Goal: Task Accomplishment & Management: Manage account settings

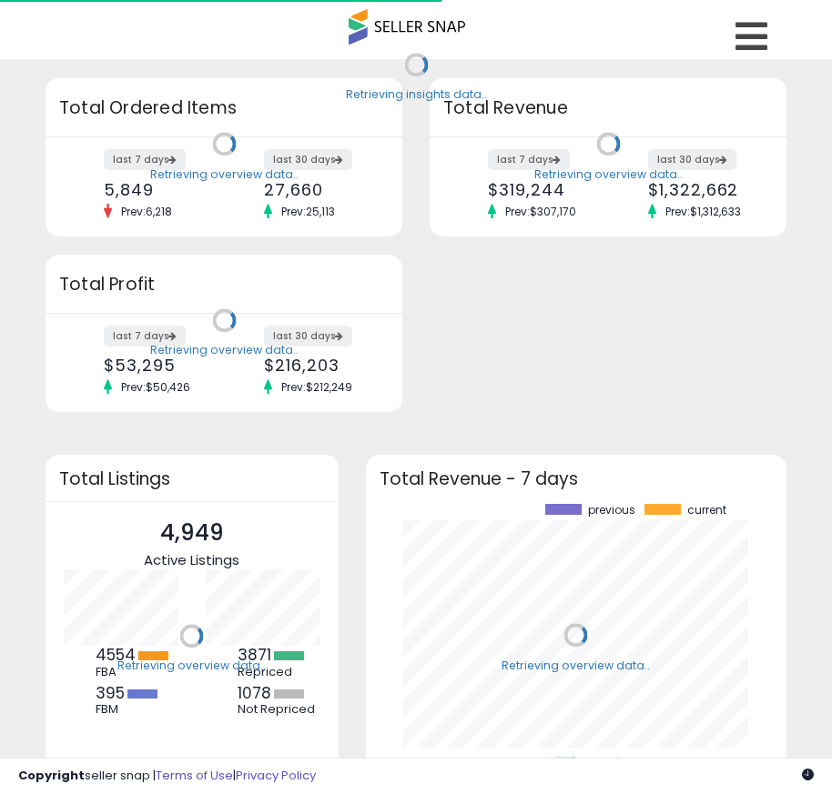
scroll to position [253, 385]
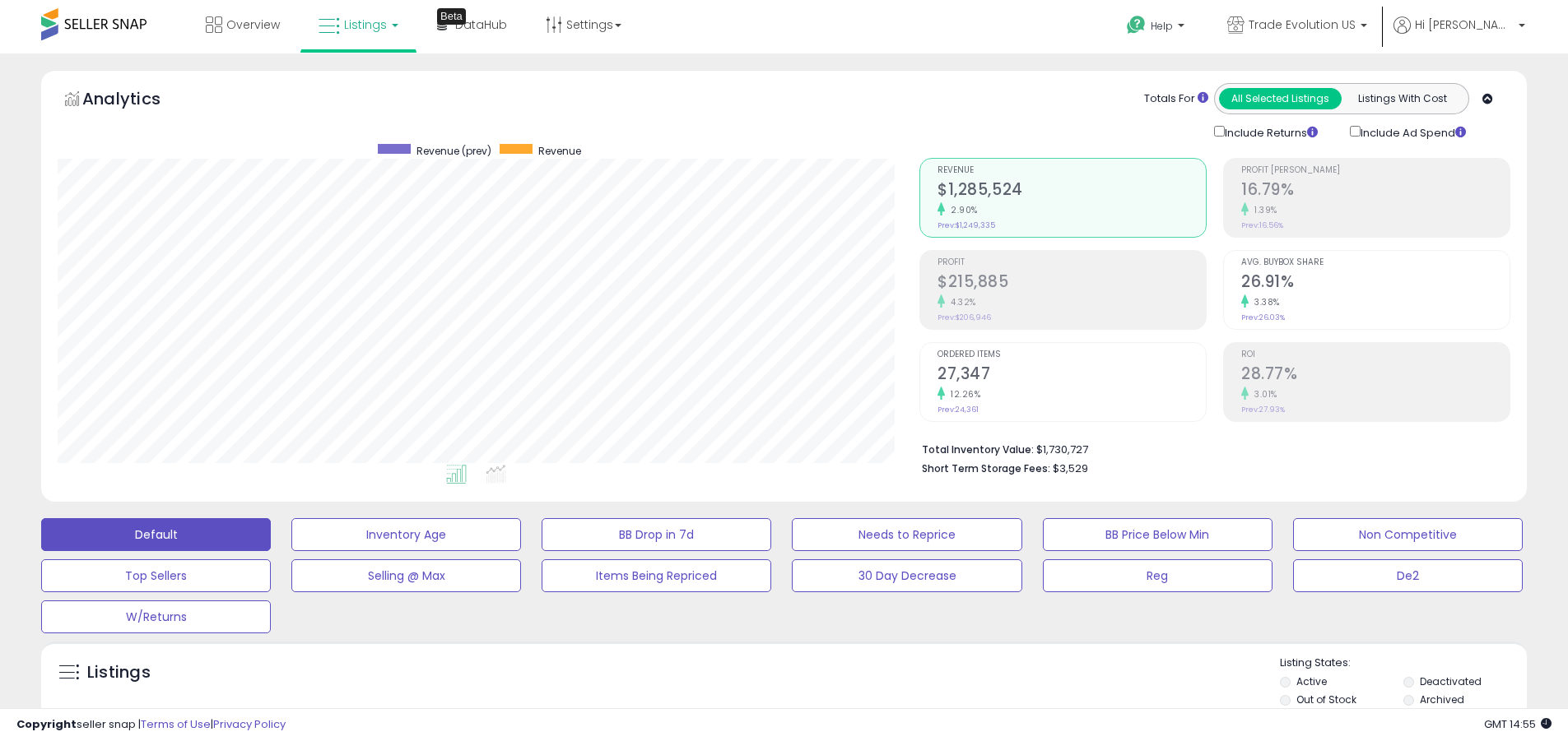
scroll to position [337, 862]
click at [751, 681] on label "Deactivated" at bounding box center [1450, 680] width 61 height 14
click at [751, 699] on label "Archived" at bounding box center [1441, 699] width 44 height 14
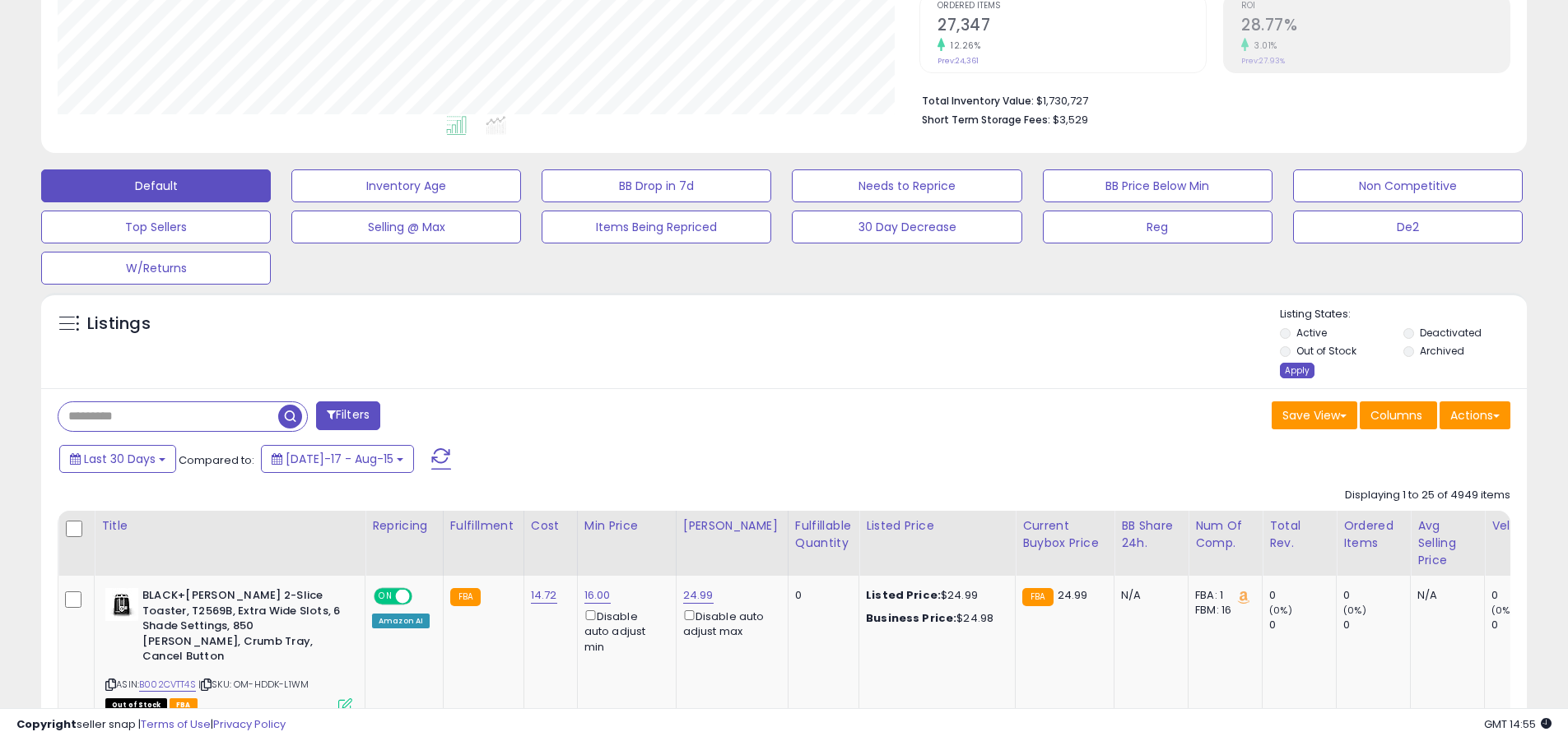
click at [751, 370] on div "Apply" at bounding box center [1297, 370] width 34 height 15
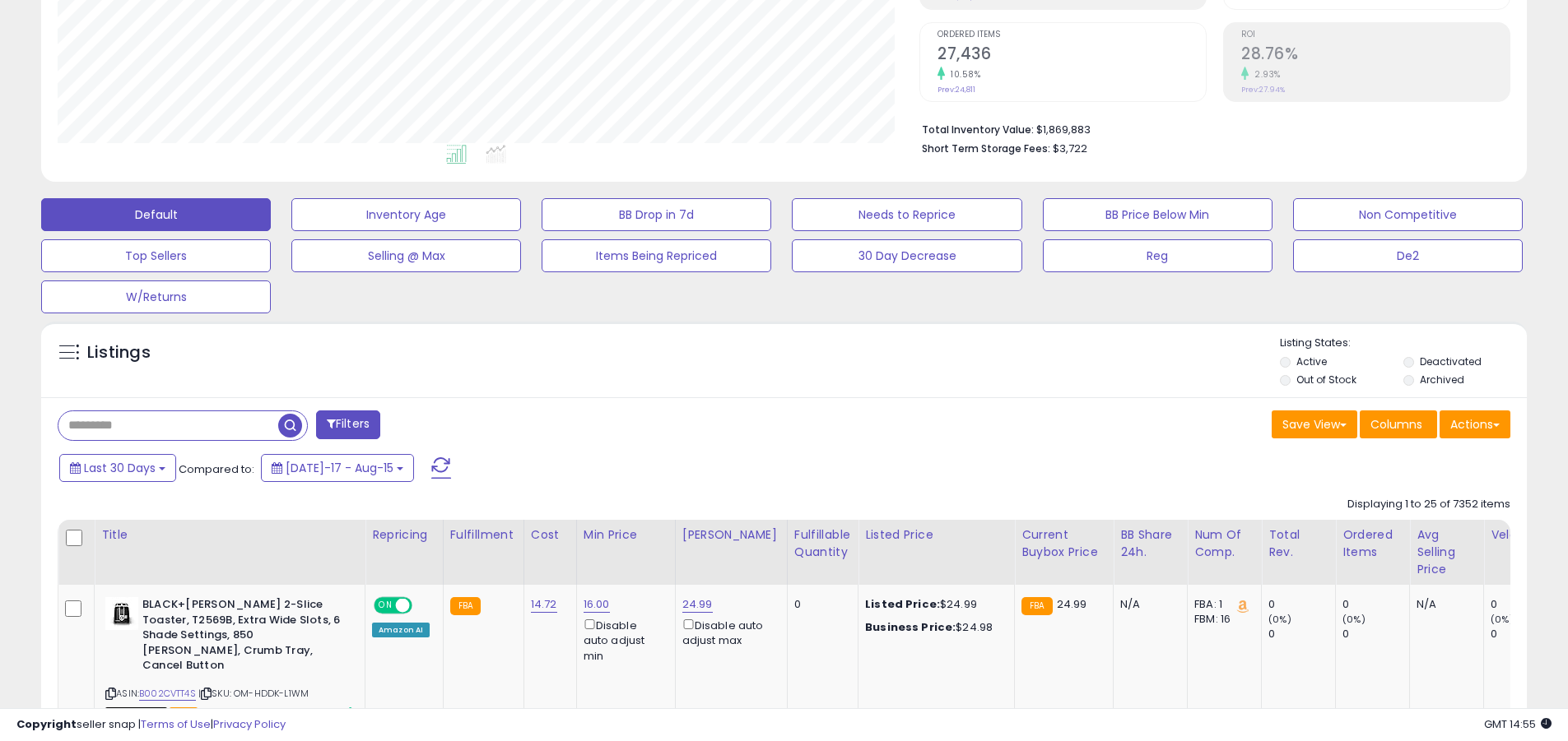
click at [156, 214] on button "Default" at bounding box center [156, 214] width 230 height 33
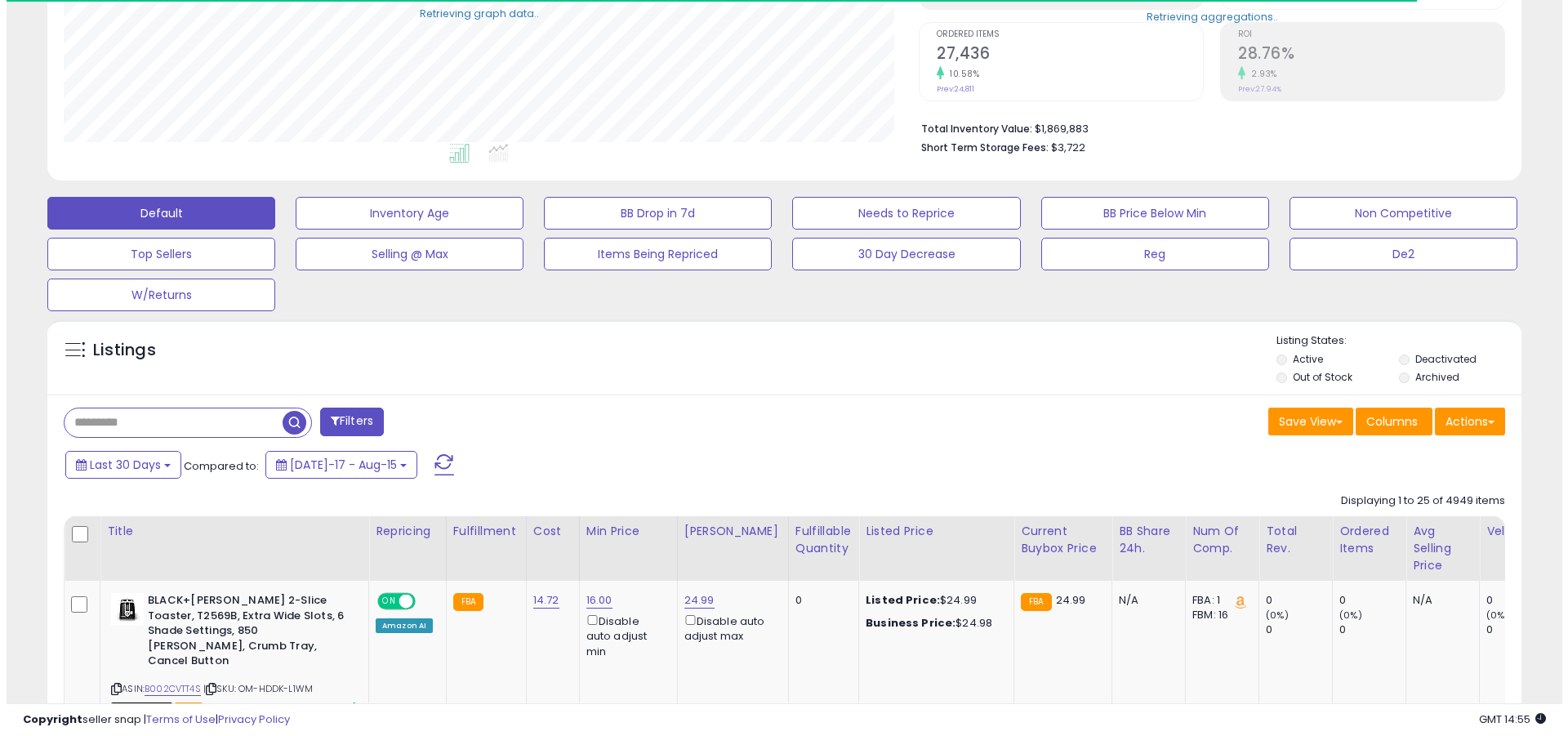
scroll to position [816468, 815927]
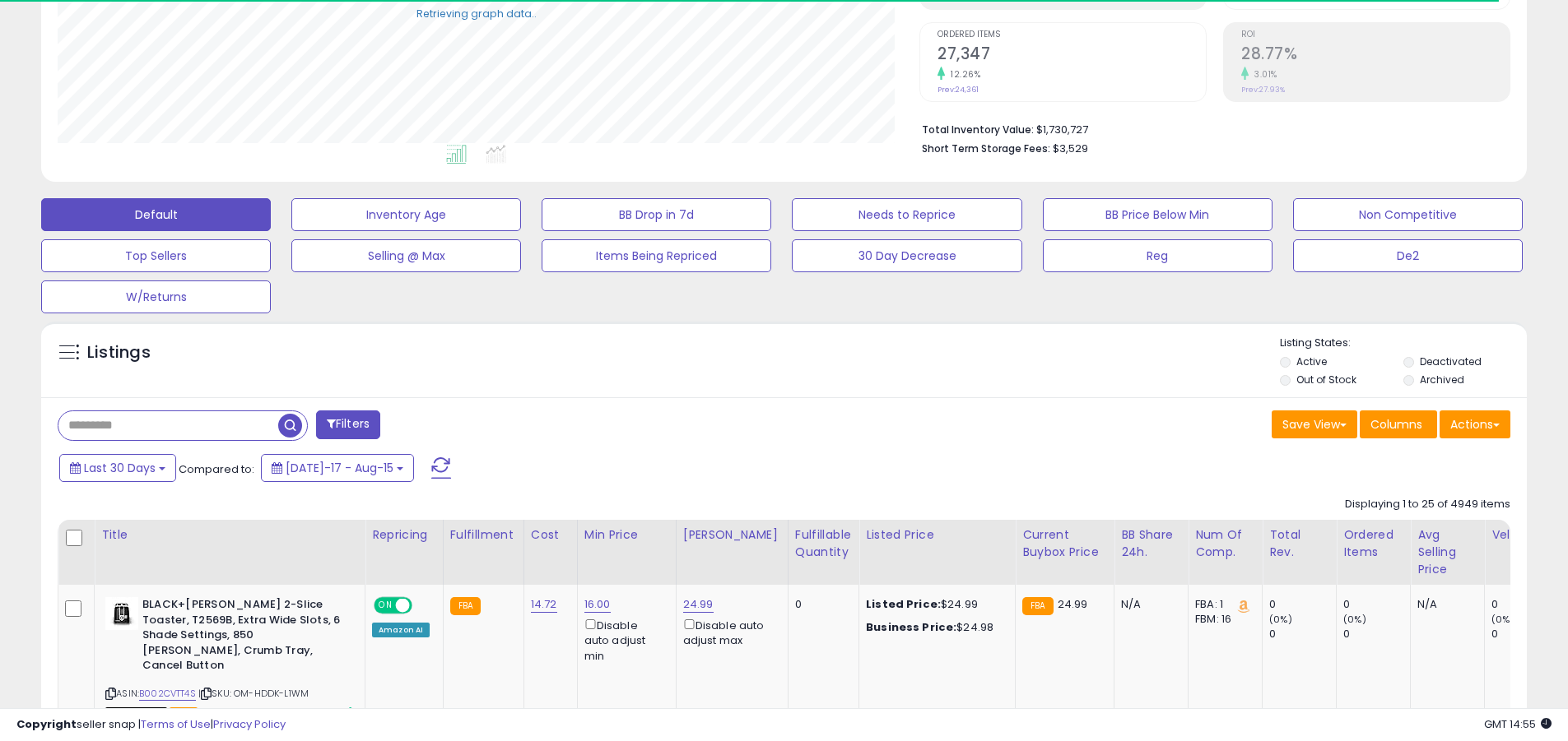
click at [431, 457] on span at bounding box center [441, 468] width 20 height 22
click at [168, 425] on input "text" at bounding box center [168, 426] width 220 height 29
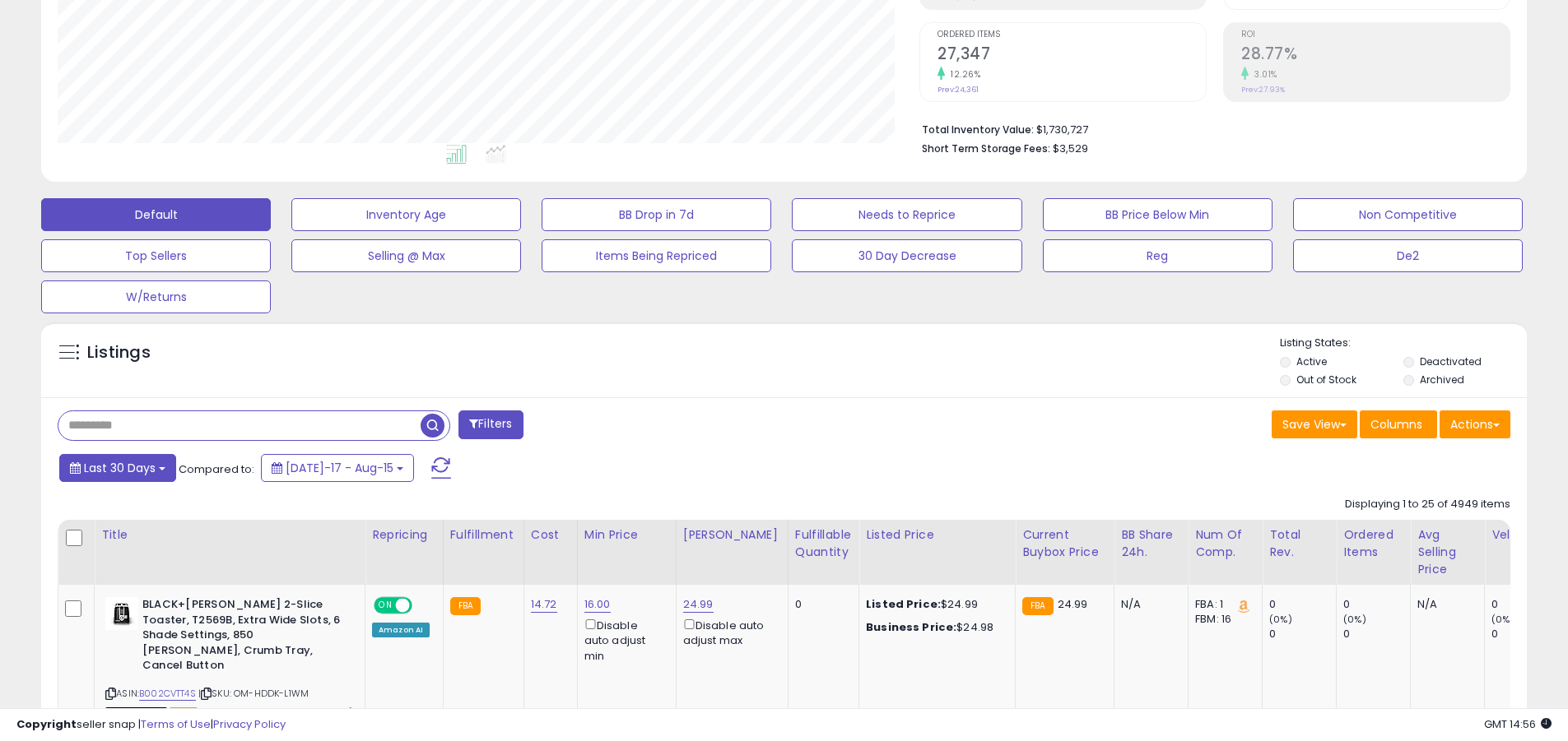
click at [117, 467] on span "Last 30 Days" at bounding box center [119, 468] width 71 height 16
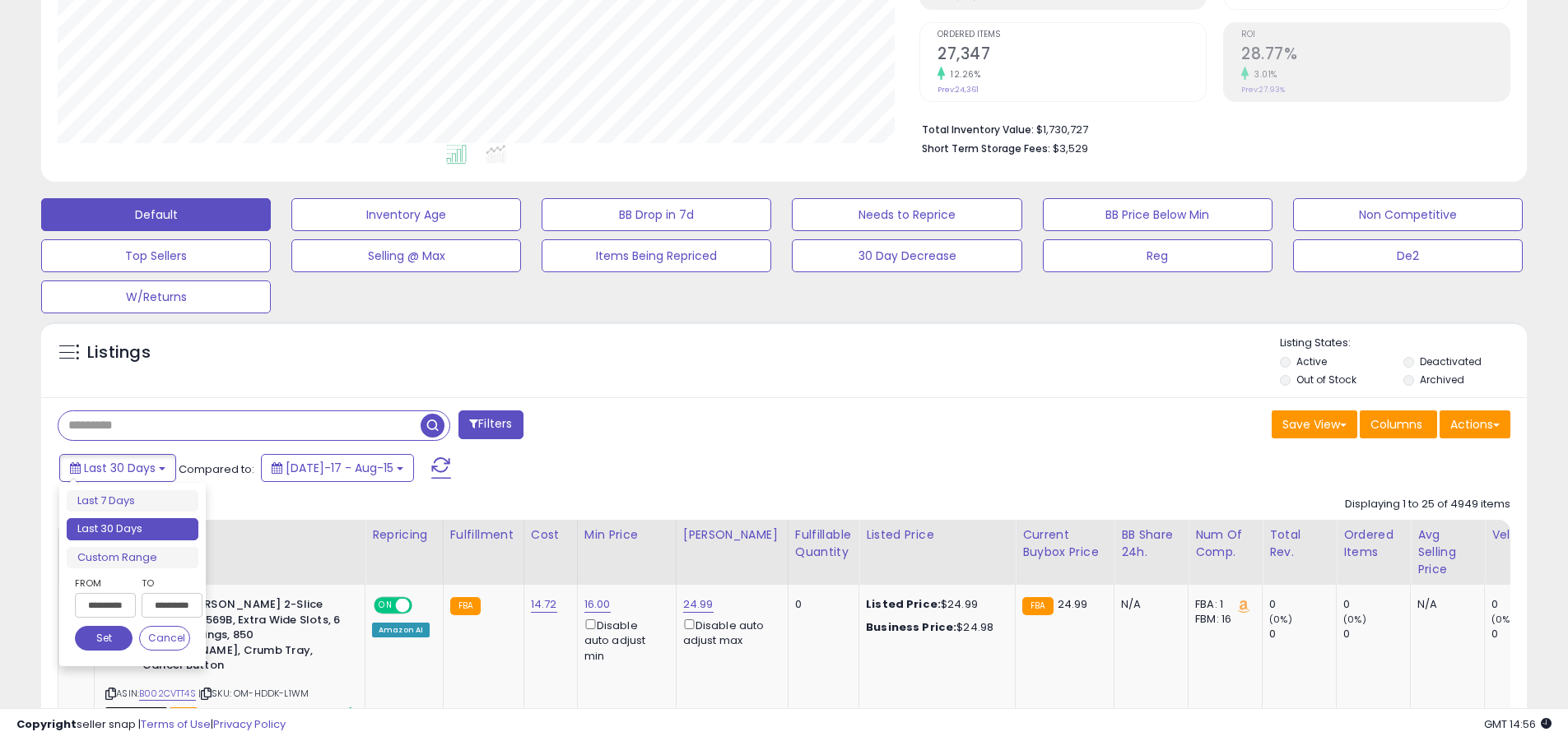
click at [133, 529] on li "Last 30 Days" at bounding box center [133, 529] width 132 height 23
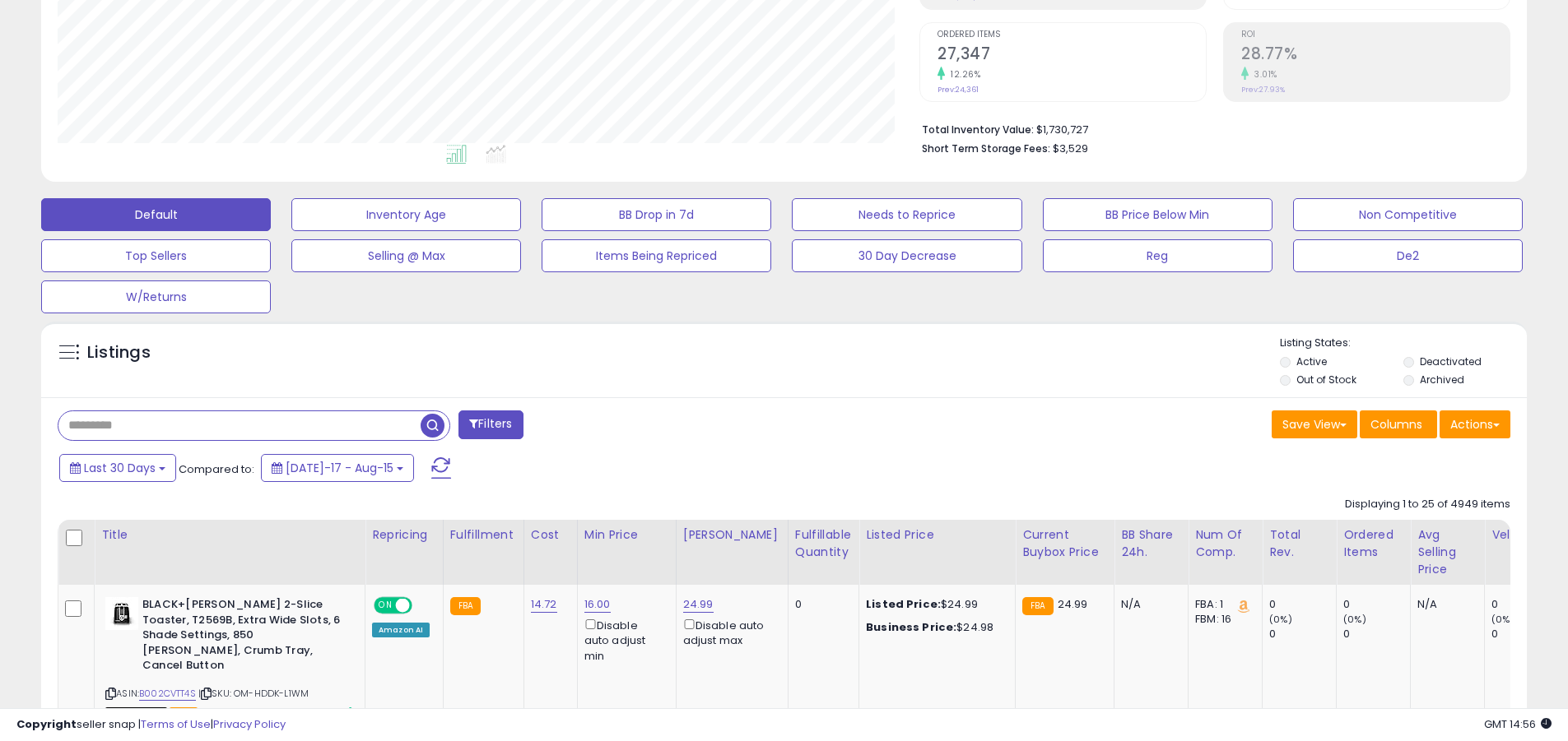
click at [240, 425] on input "text" at bounding box center [240, 426] width 362 height 29
click at [434, 423] on span "button" at bounding box center [432, 426] width 24 height 23
click at [751, 424] on button "Actions" at bounding box center [1475, 424] width 71 height 28
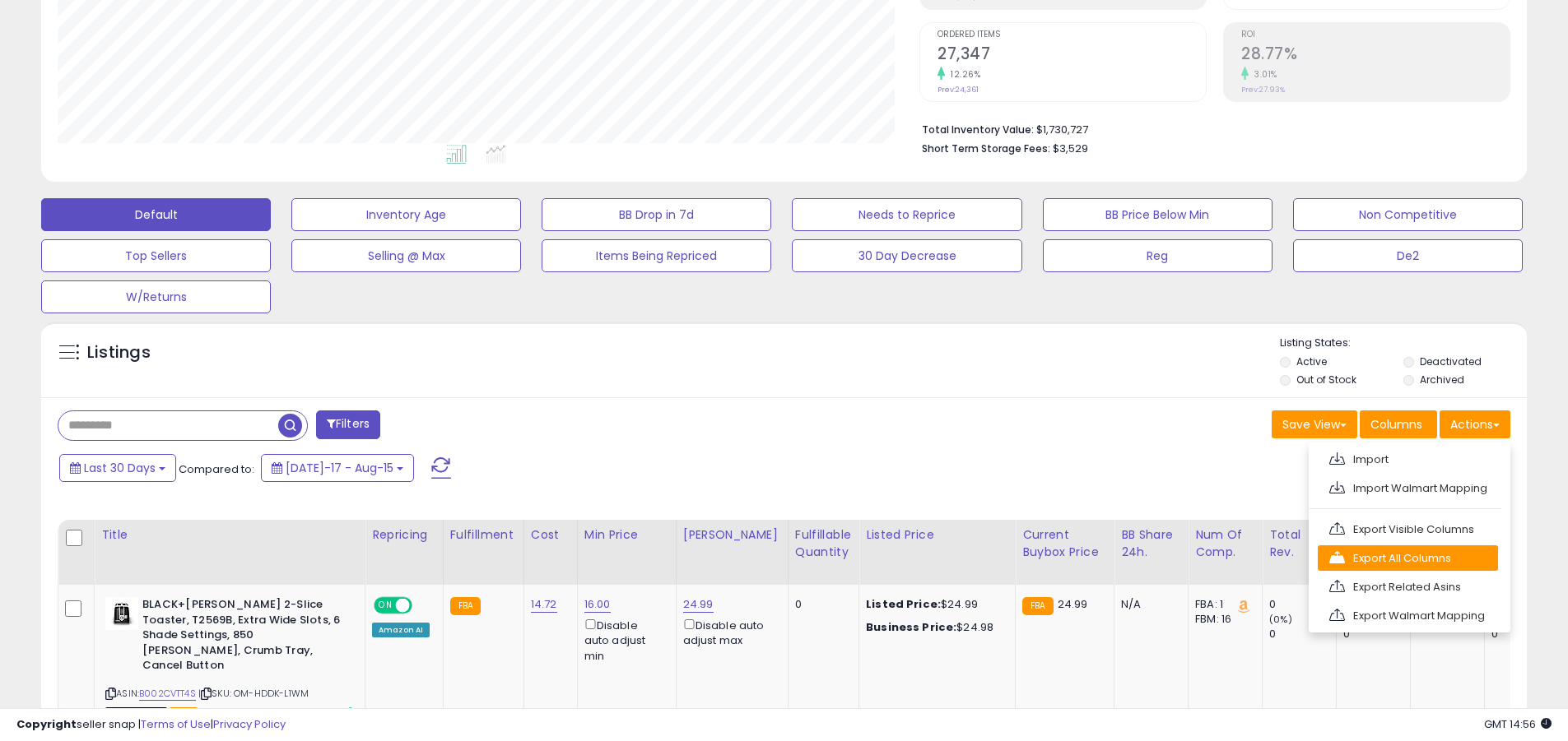
click at [751, 558] on link "Export All Columns" at bounding box center [1407, 558] width 180 height 25
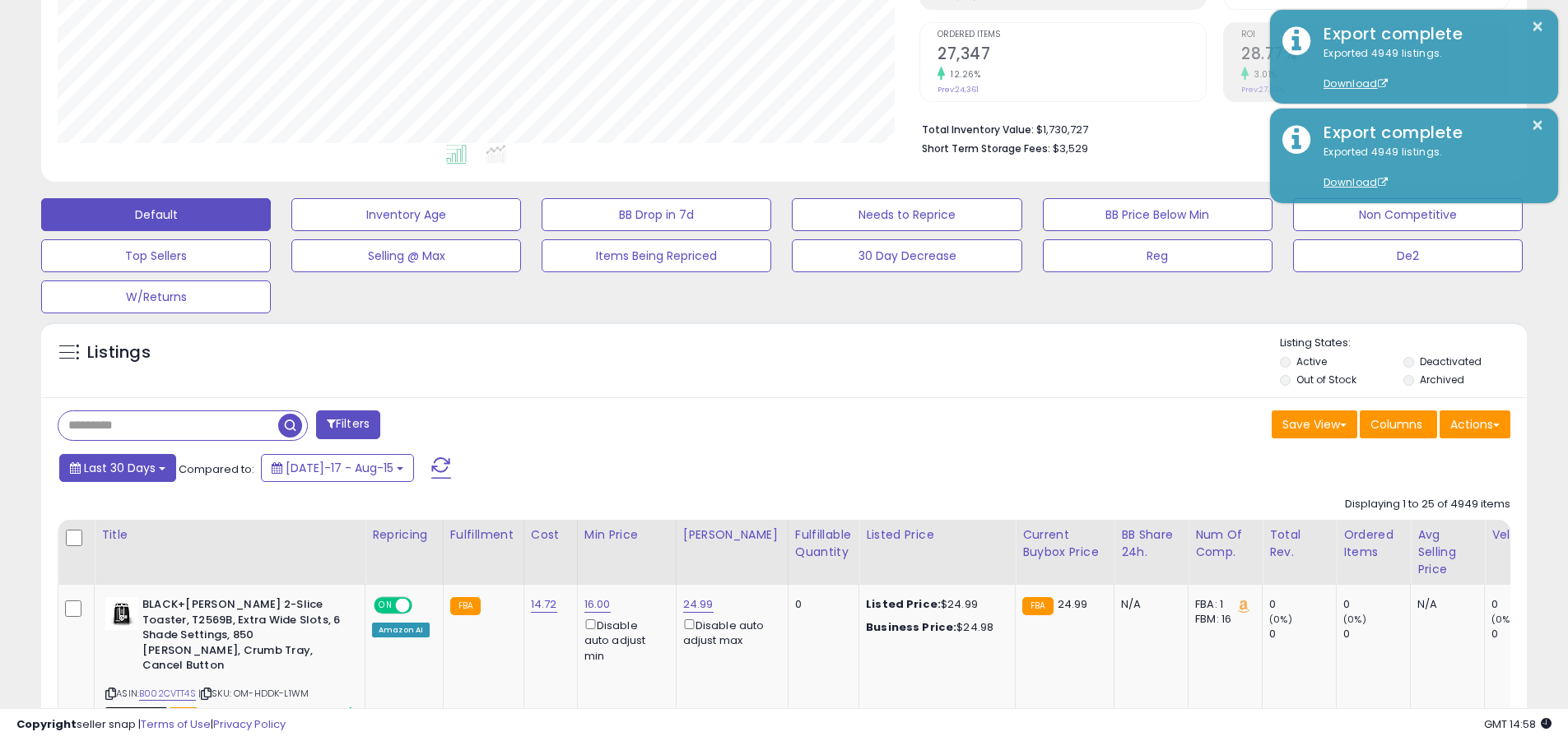
click at [117, 467] on span "Last 30 Days" at bounding box center [119, 468] width 71 height 16
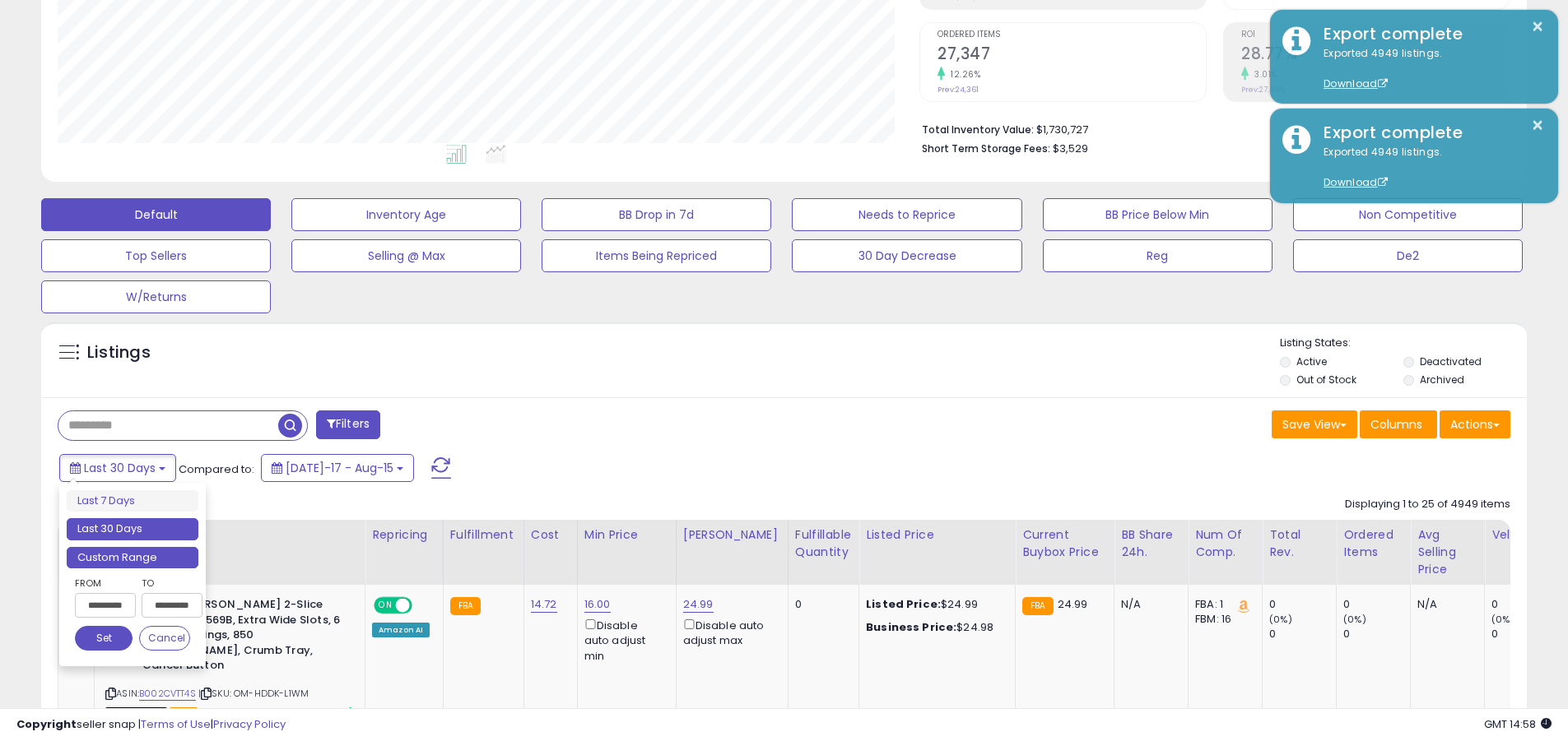
click at [133, 557] on li "Custom Range" at bounding box center [133, 558] width 132 height 23
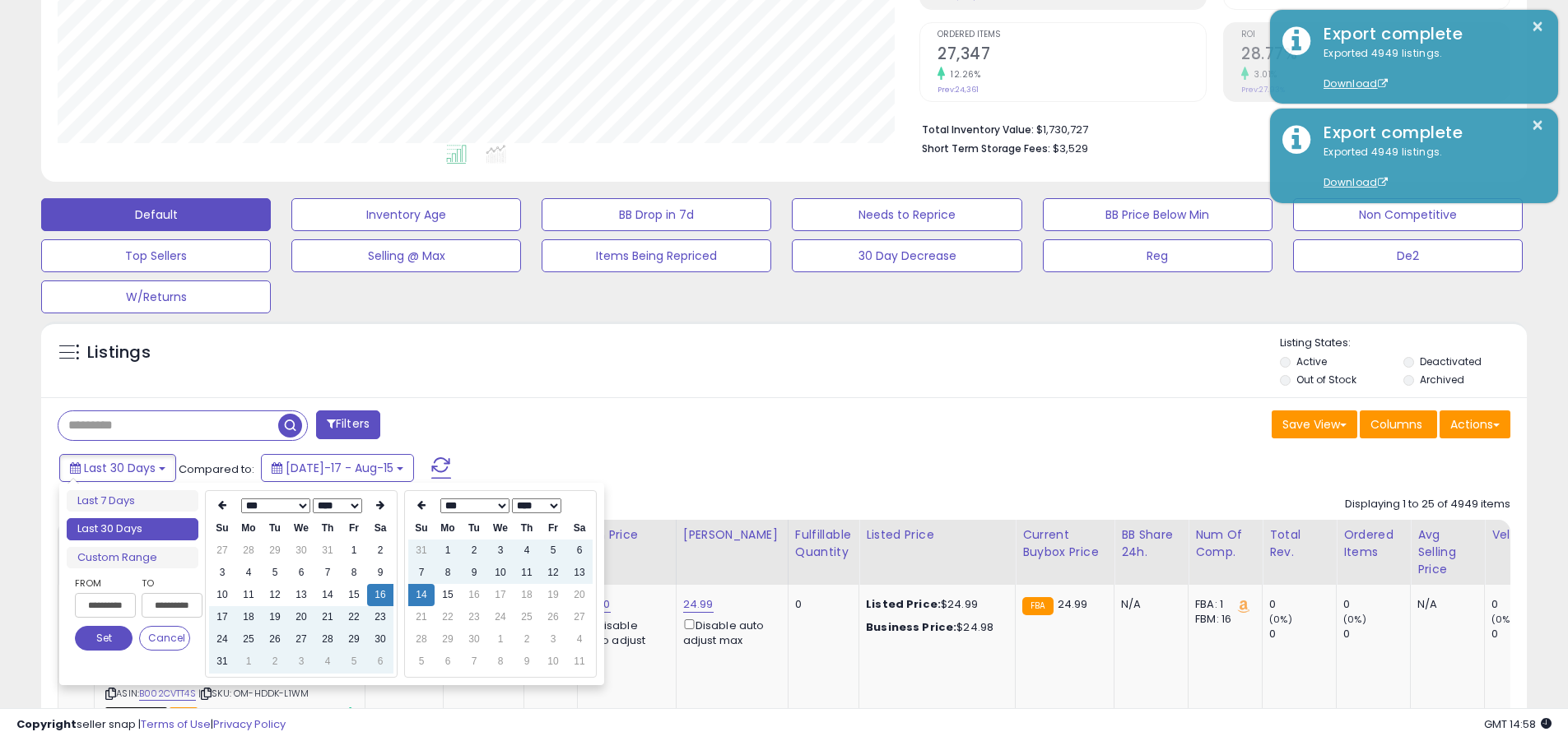
click at [105, 605] on input "**********" at bounding box center [105, 605] width 61 height 24
type input "**********"
click at [104, 638] on button "Set" at bounding box center [104, 638] width 58 height 24
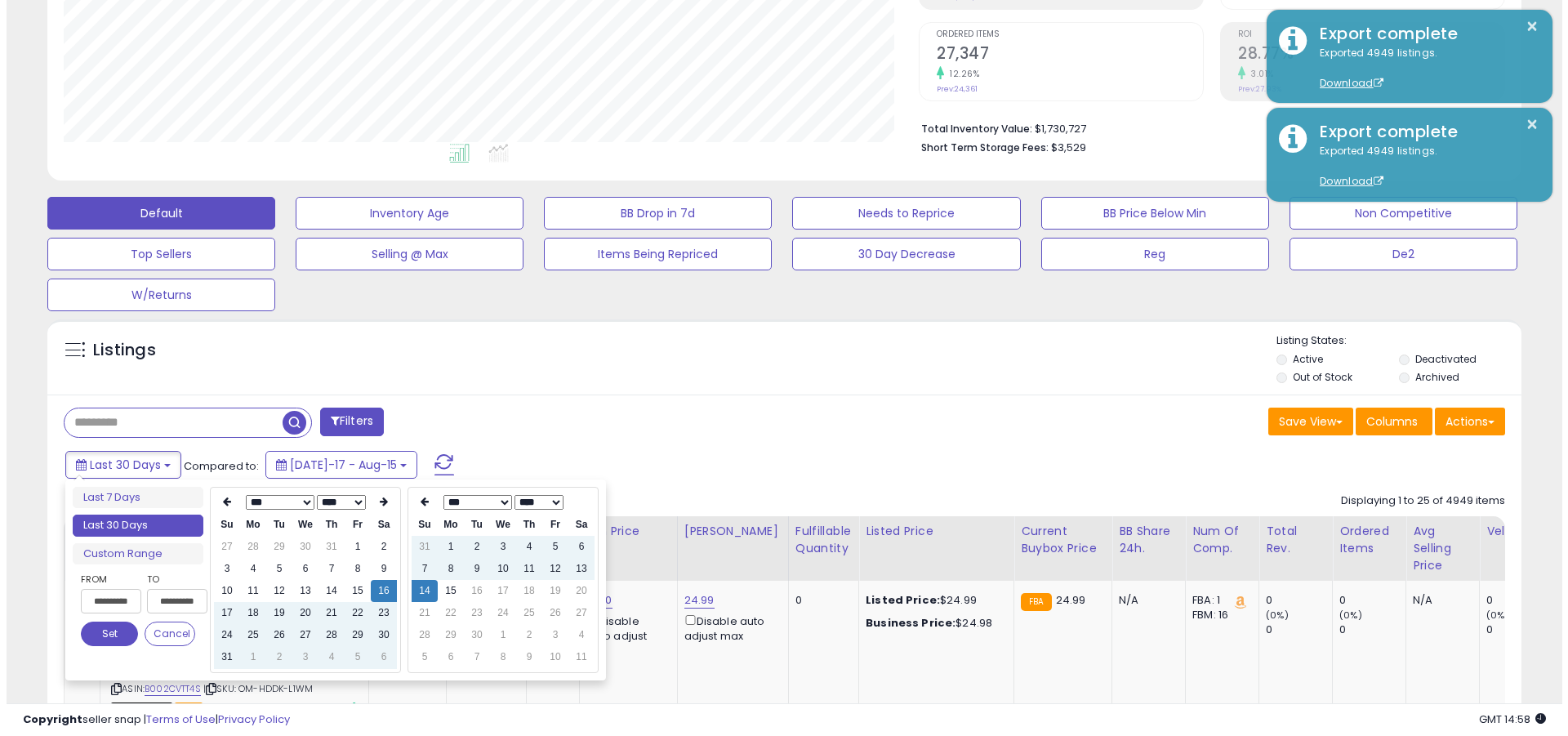
scroll to position [0, 0]
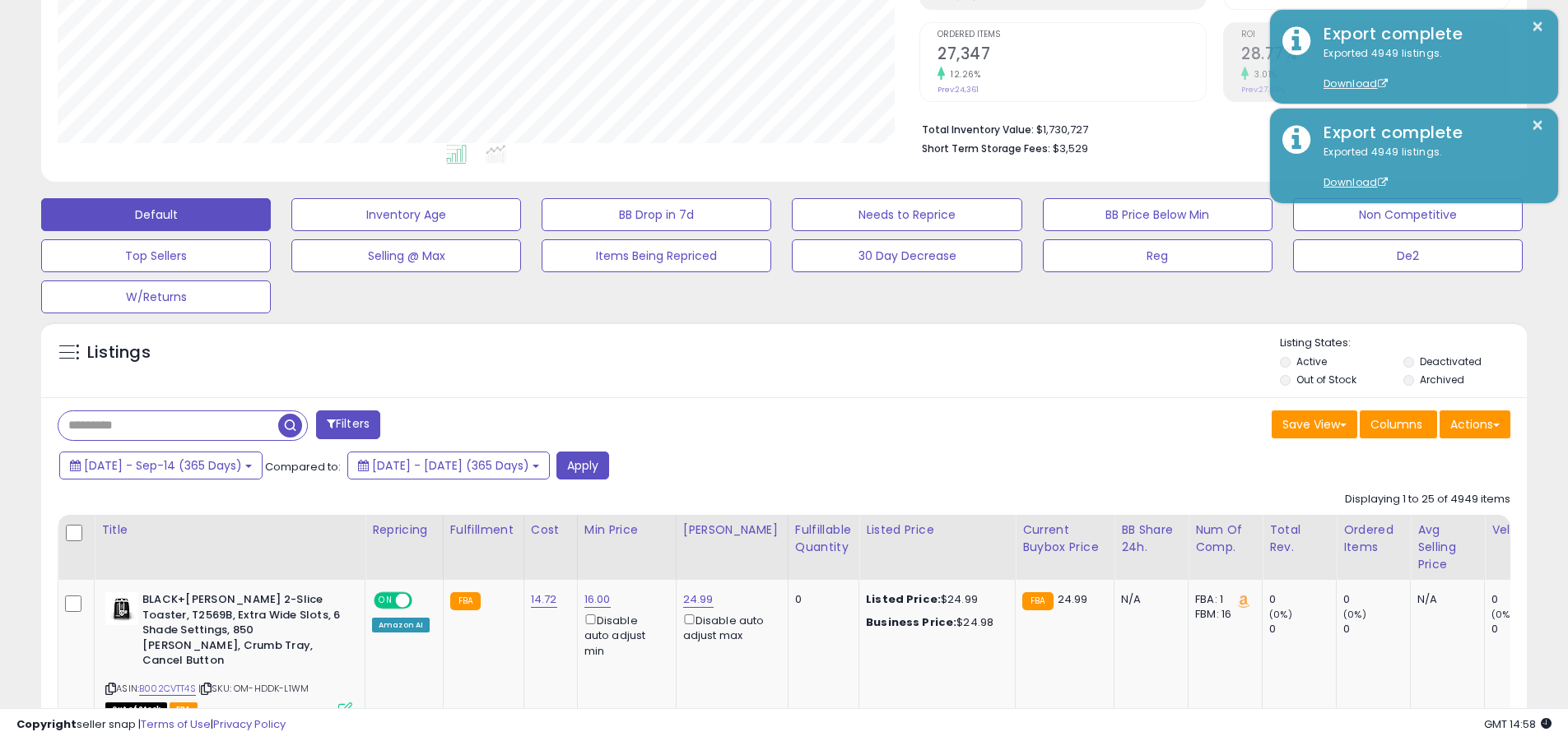
click at [168, 425] on input "text" at bounding box center [168, 426] width 220 height 29
click at [609, 464] on button "Apply" at bounding box center [582, 465] width 52 height 28
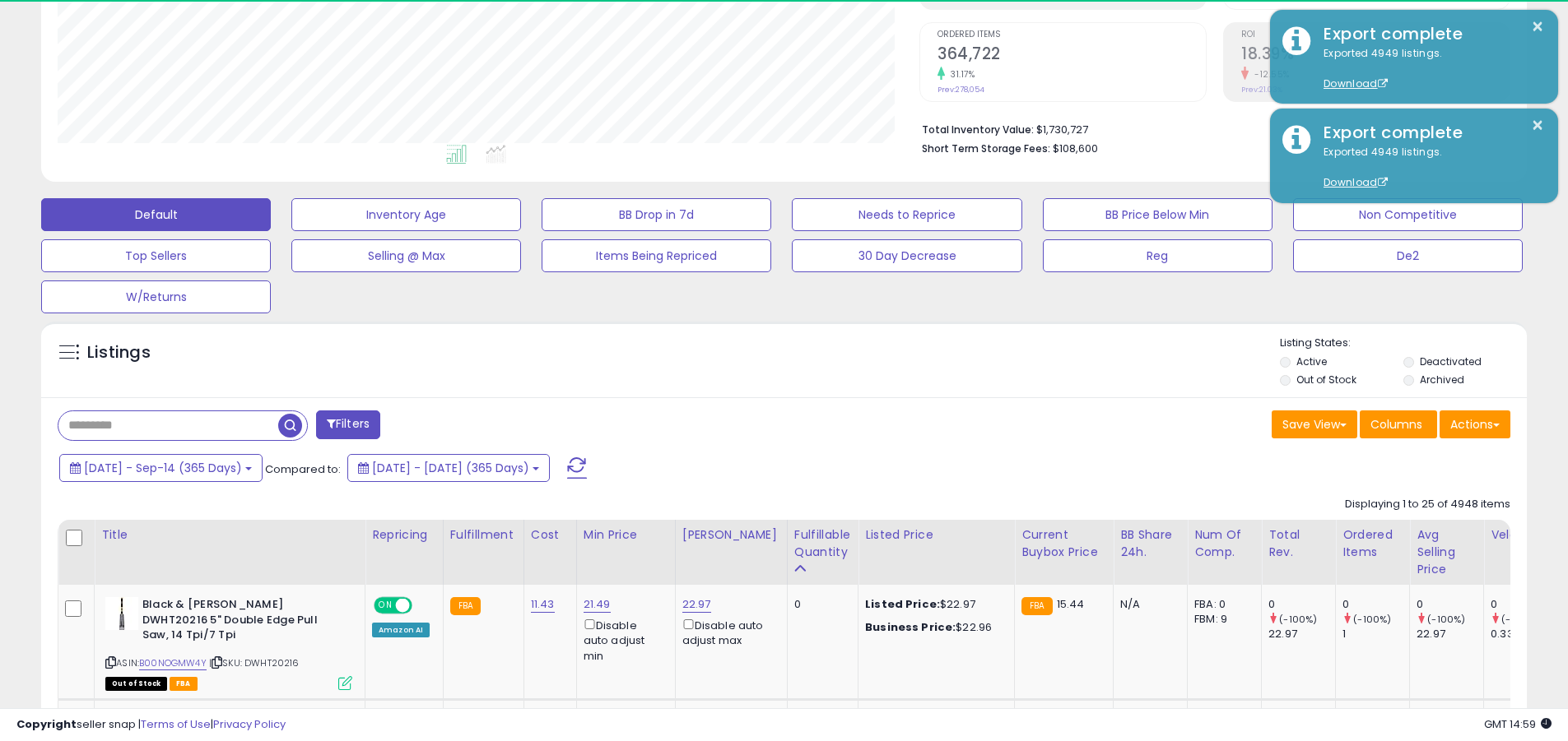
scroll to position [337, 862]
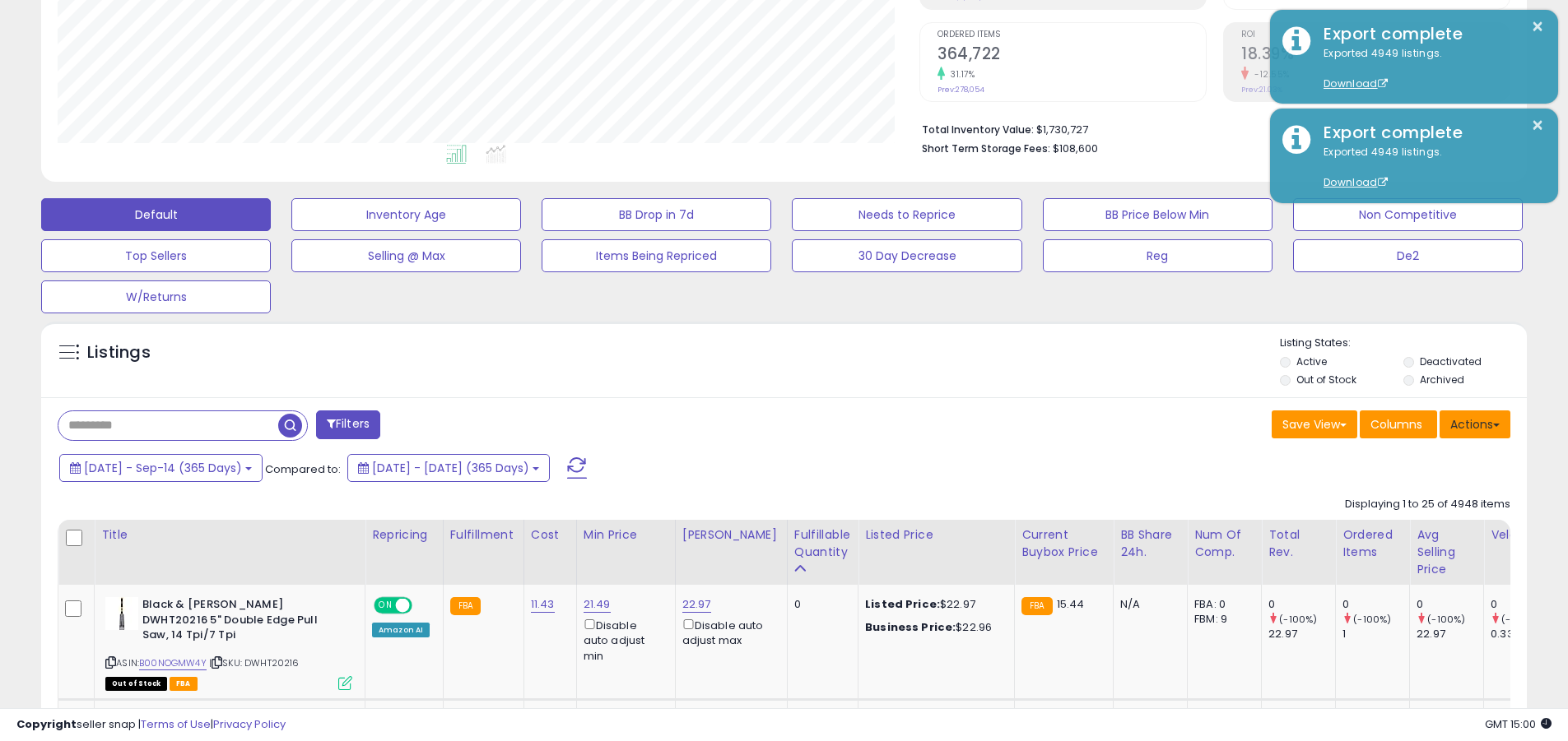
click at [751, 424] on button "Actions" at bounding box center [1475, 424] width 71 height 28
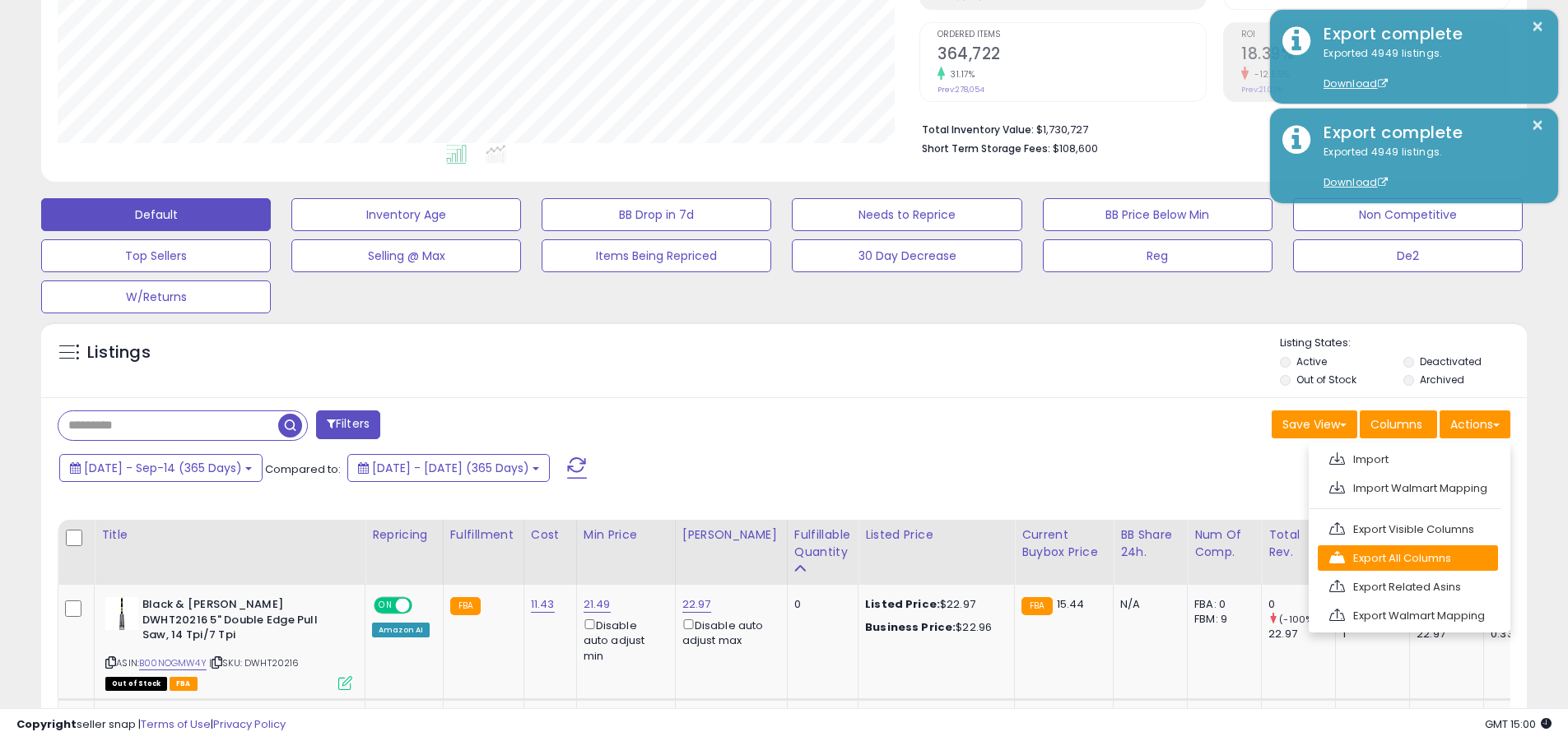
click at [751, 558] on link "Export All Columns" at bounding box center [1407, 558] width 180 height 25
